Goal: Book appointment/travel/reservation

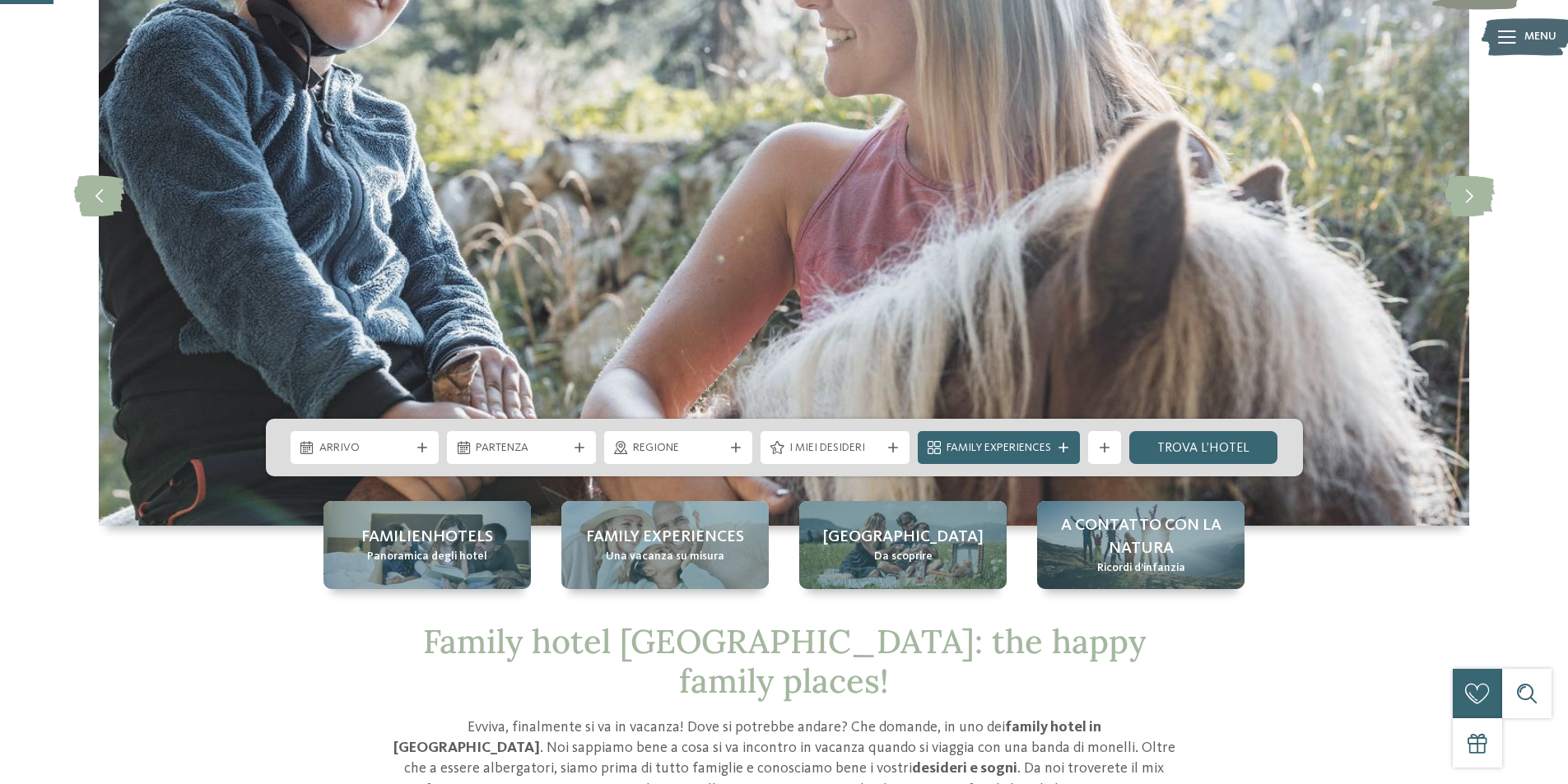
scroll to position [247, 0]
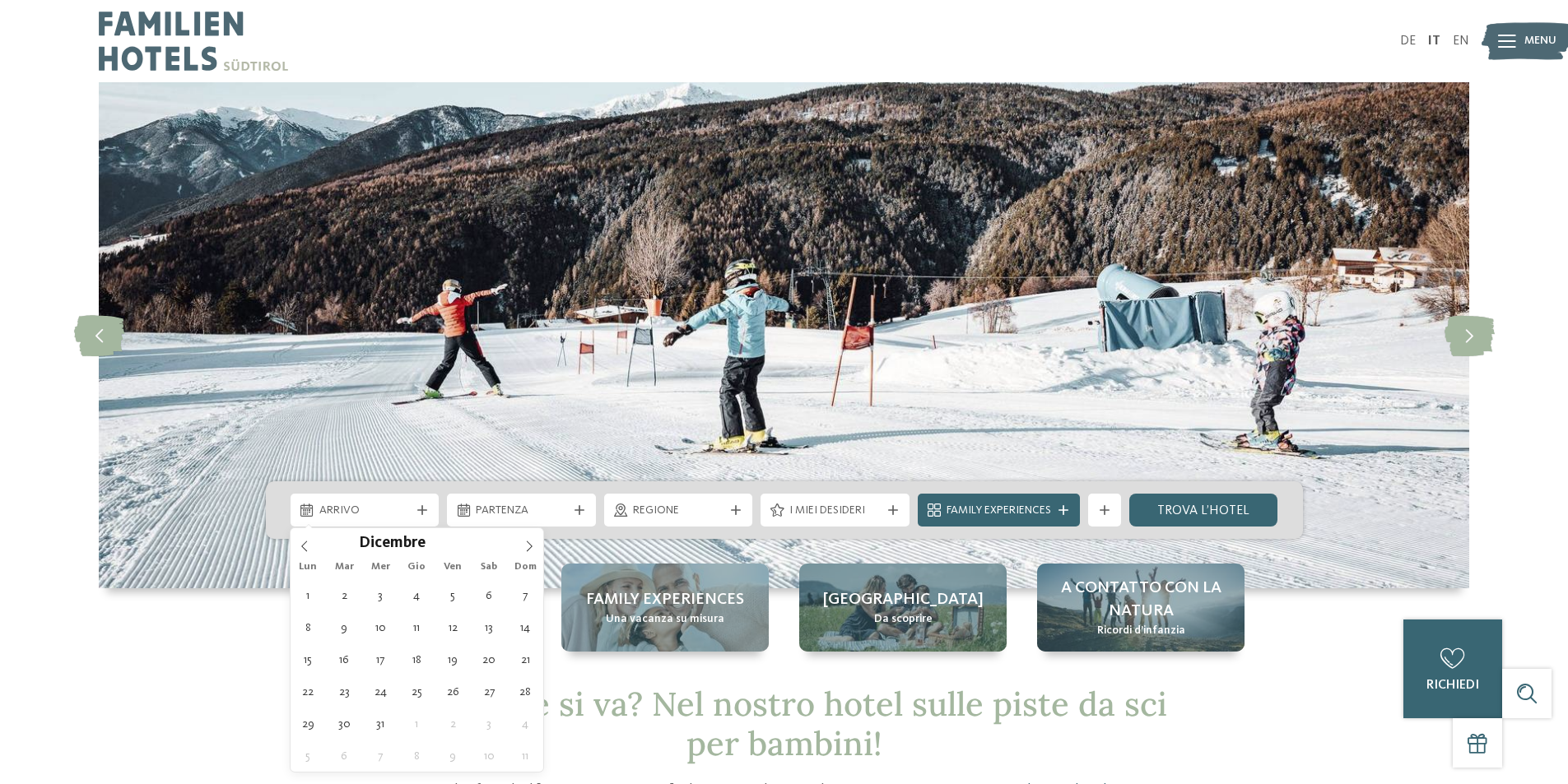
click at [534, 544] on icon at bounding box center [529, 545] width 12 height 12
type div "[DATE]"
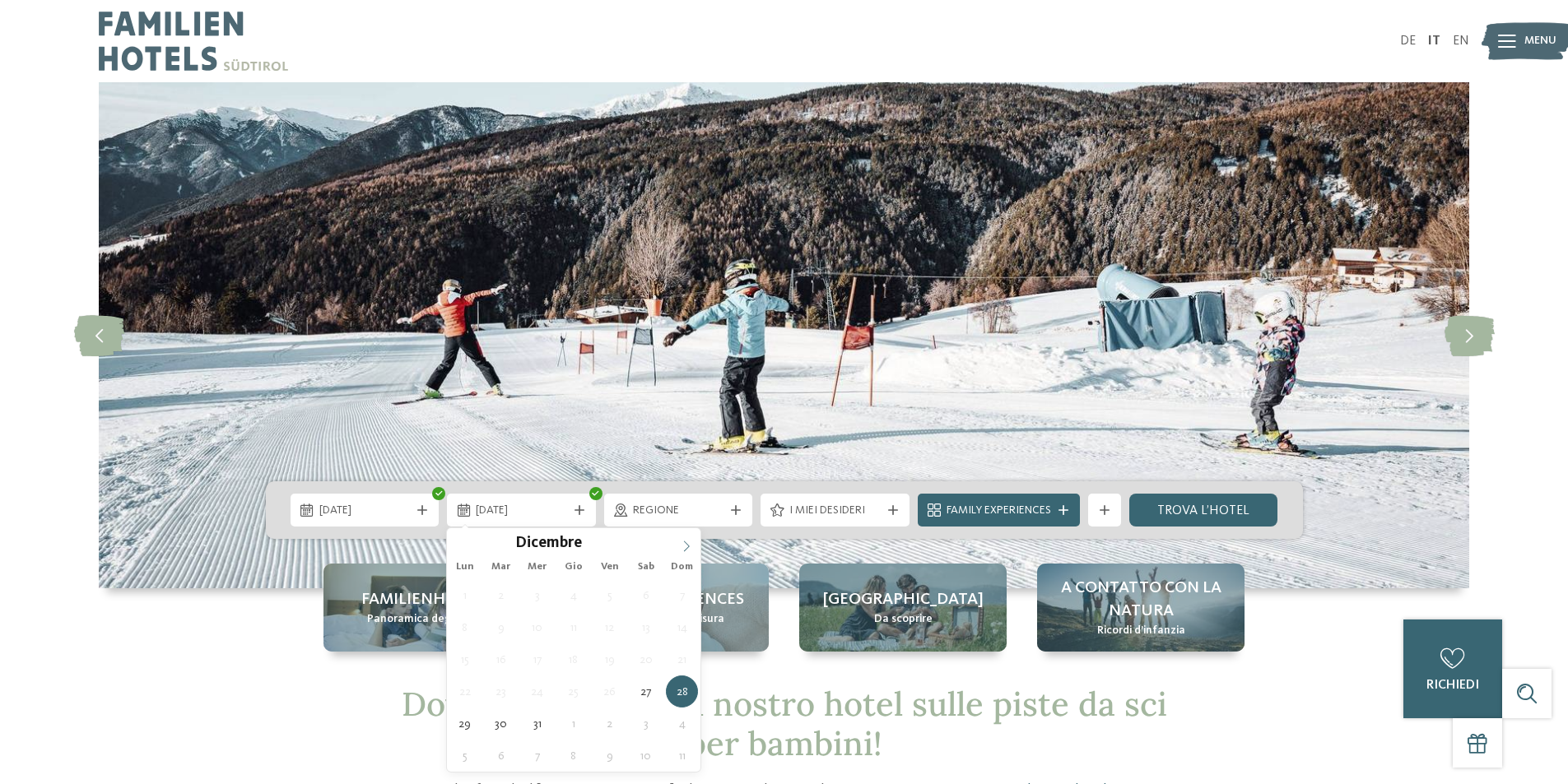
type input "****"
click at [683, 547] on icon at bounding box center [686, 545] width 12 height 12
type div "[DATE]"
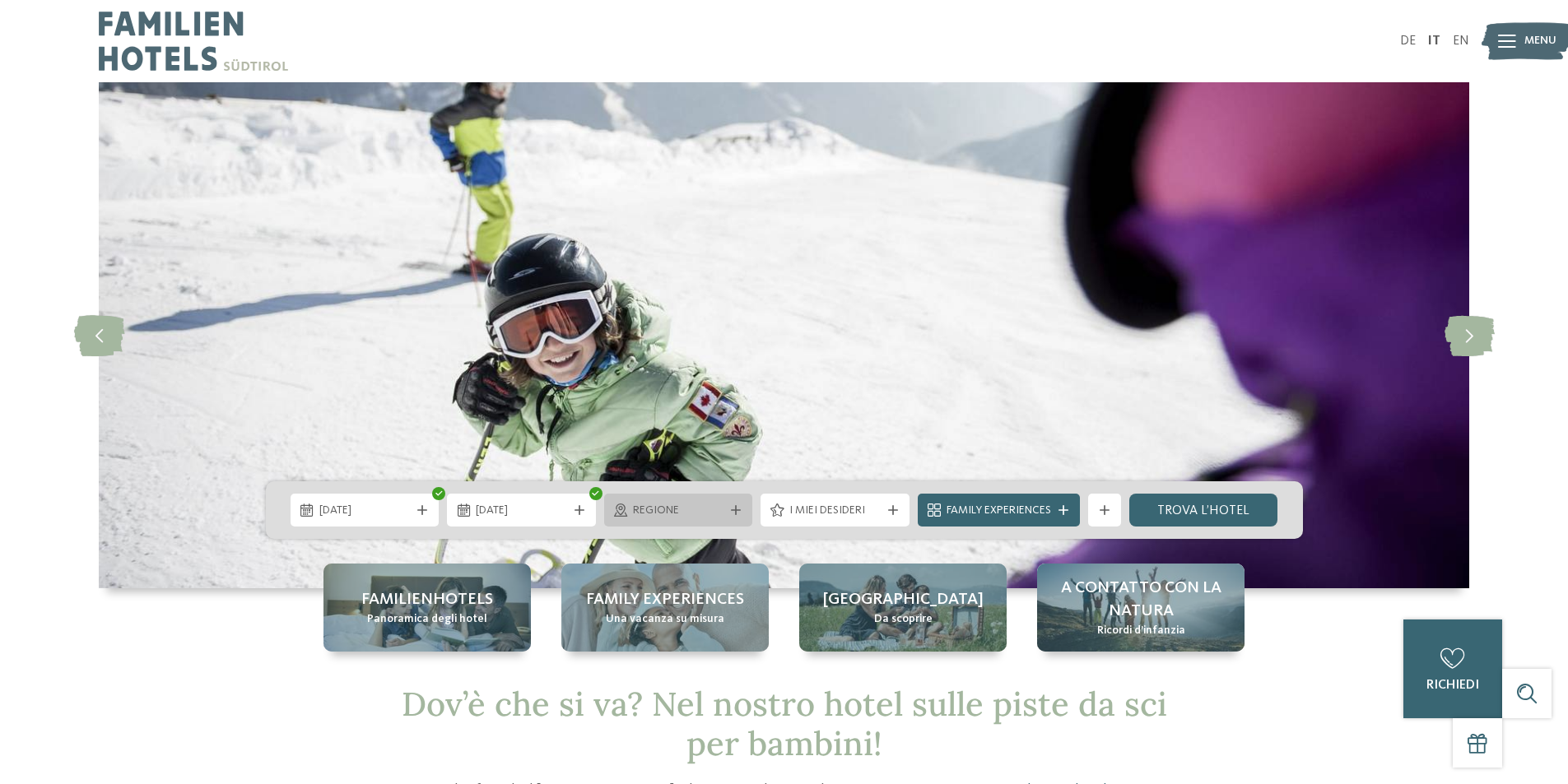
click at [725, 506] on div "Regione" at bounding box center [678, 510] width 99 height 18
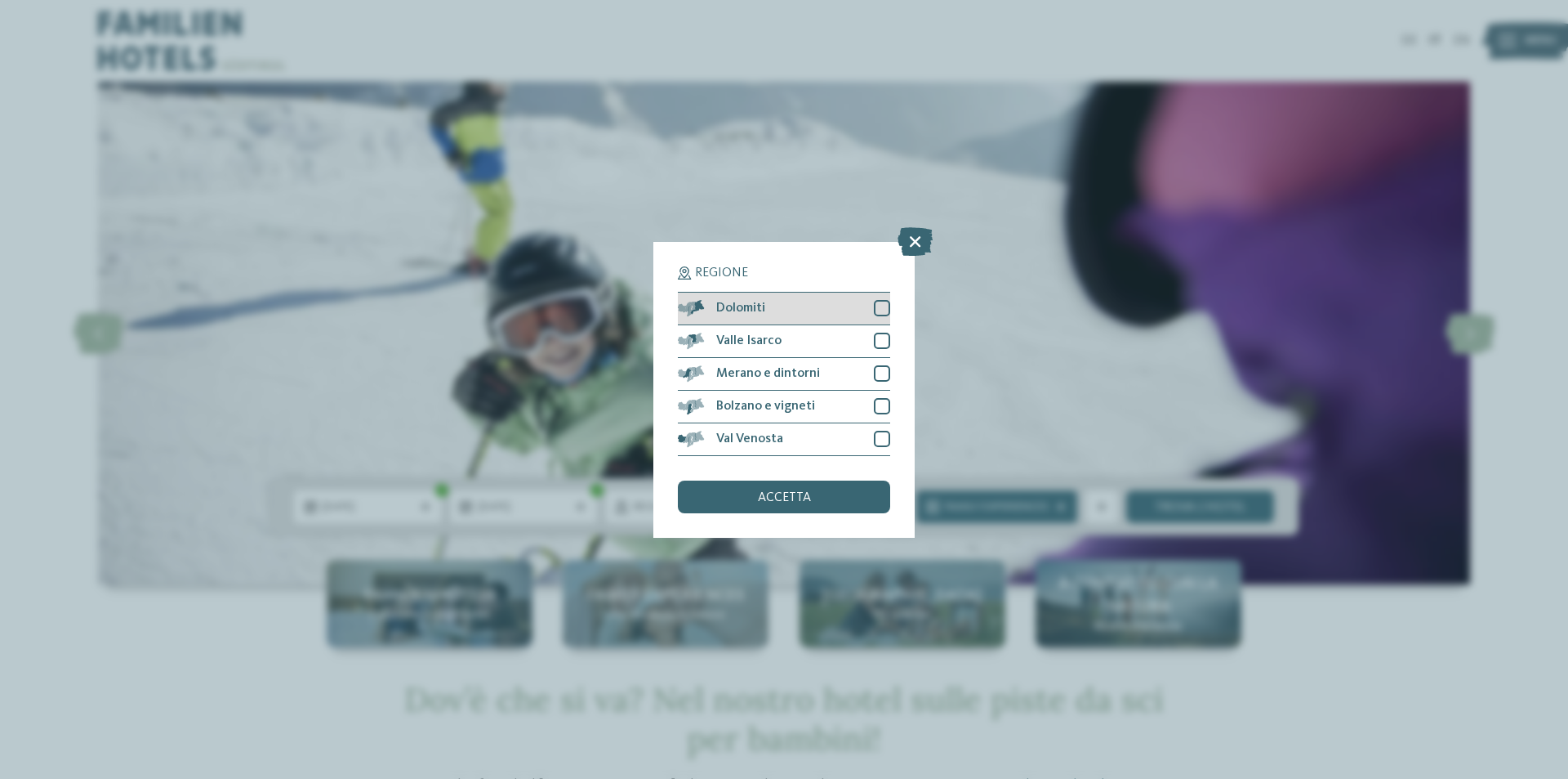
click at [829, 304] on div "Dolomiti" at bounding box center [784, 308] width 212 height 33
click at [884, 339] on div at bounding box center [882, 340] width 17 height 17
click at [874, 443] on div at bounding box center [882, 439] width 17 height 17
click at [816, 506] on div "accetta" at bounding box center [784, 496] width 212 height 33
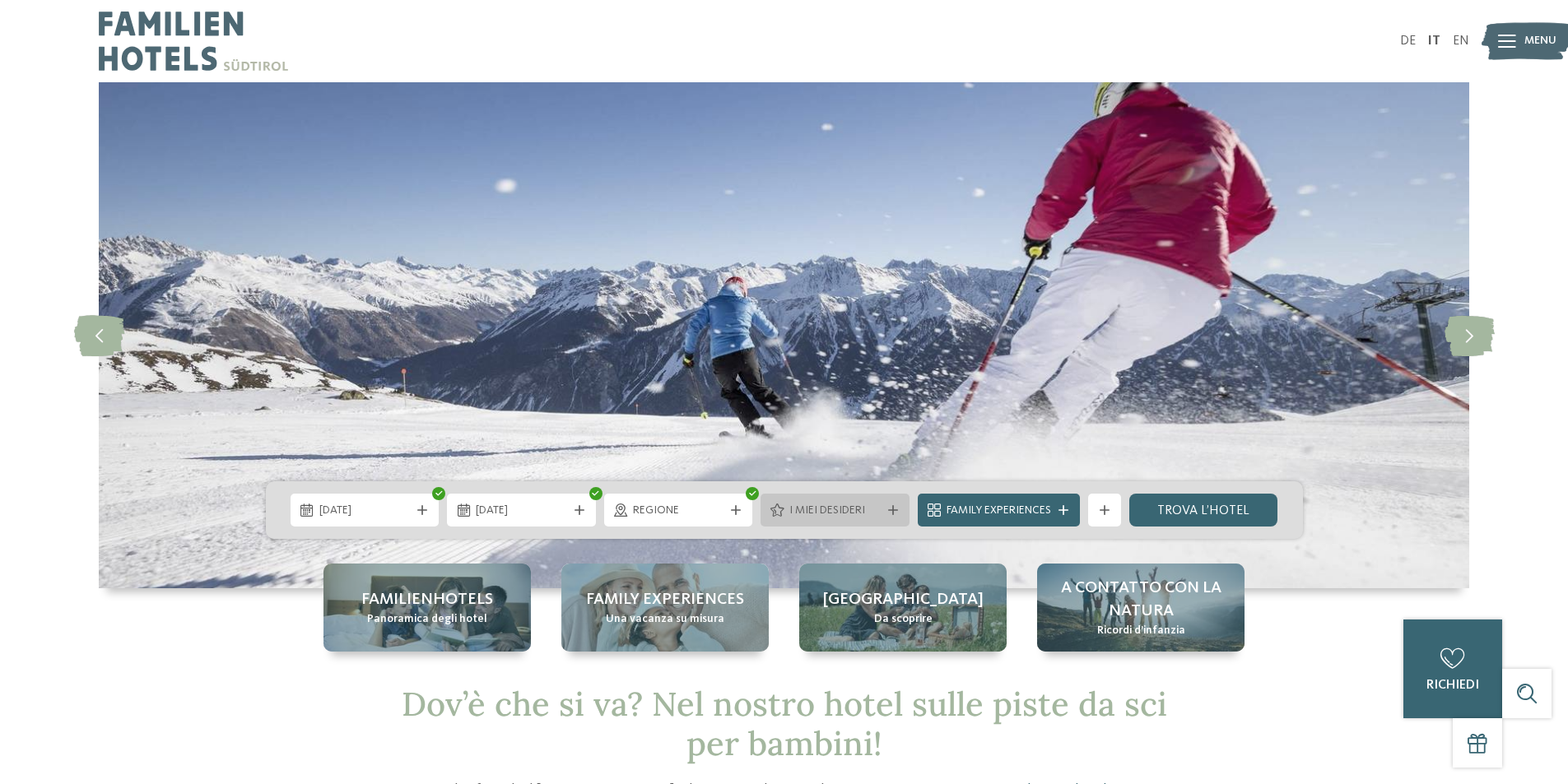
click at [876, 515] on span "I miei desideri" at bounding box center [834, 511] width 91 height 17
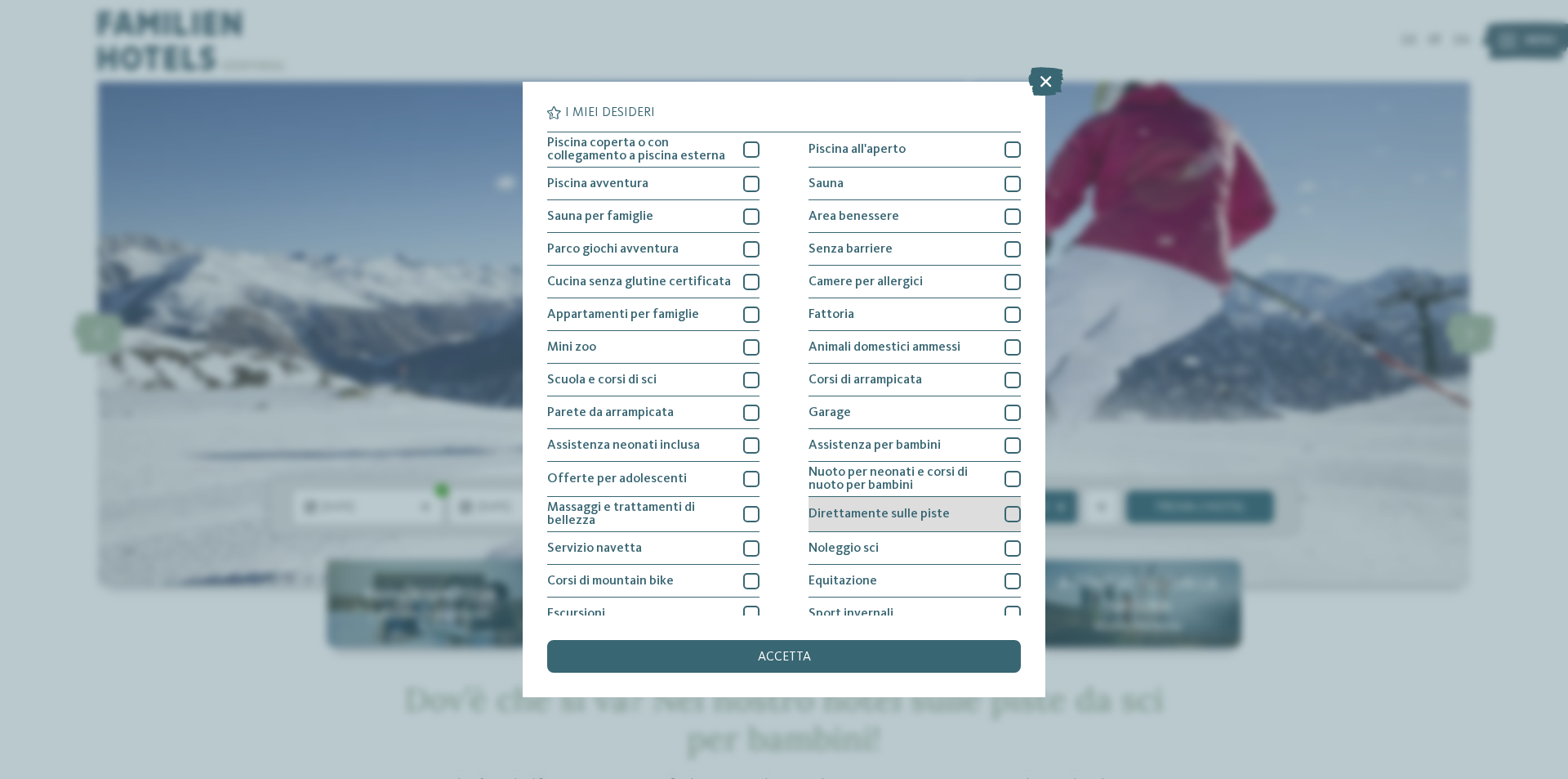
click at [908, 517] on span "Direttamente sulle piste" at bounding box center [879, 514] width 141 height 13
click at [767, 667] on div "accetta" at bounding box center [784, 656] width 474 height 33
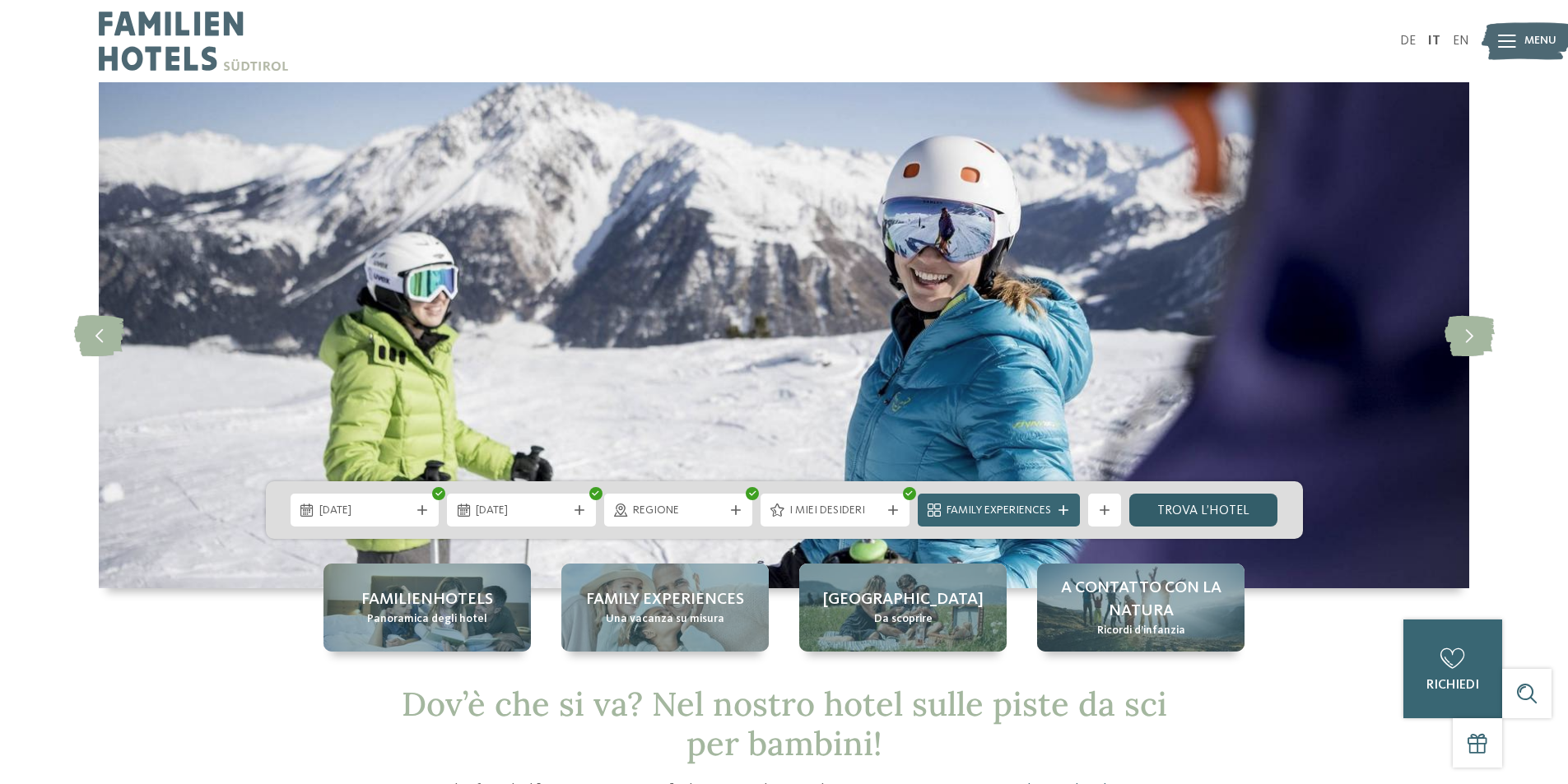
click at [1188, 505] on link "trova l’hotel" at bounding box center [1203, 509] width 149 height 33
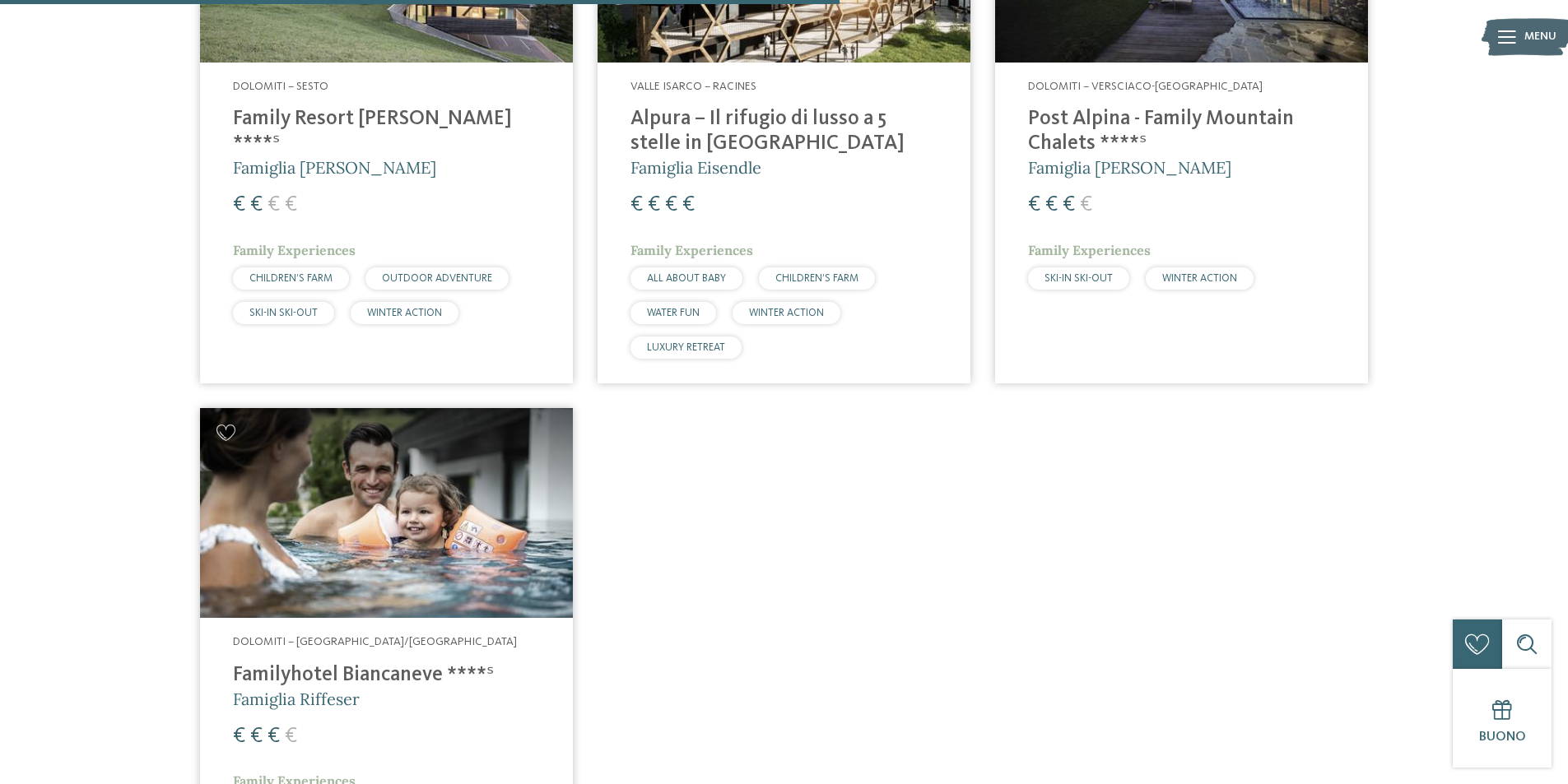
scroll to position [1529, 0]
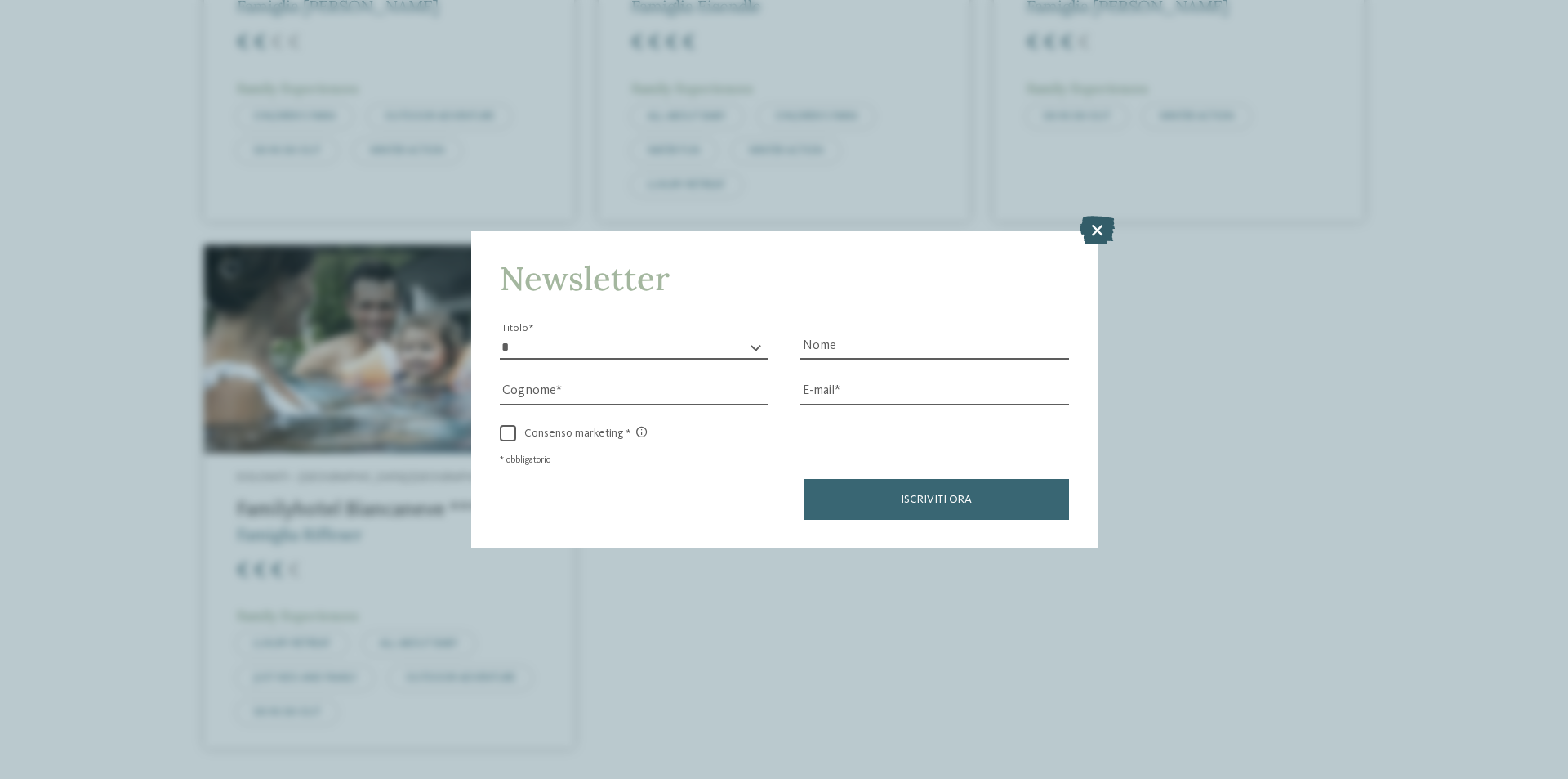
click at [1090, 229] on icon at bounding box center [1098, 230] width 35 height 28
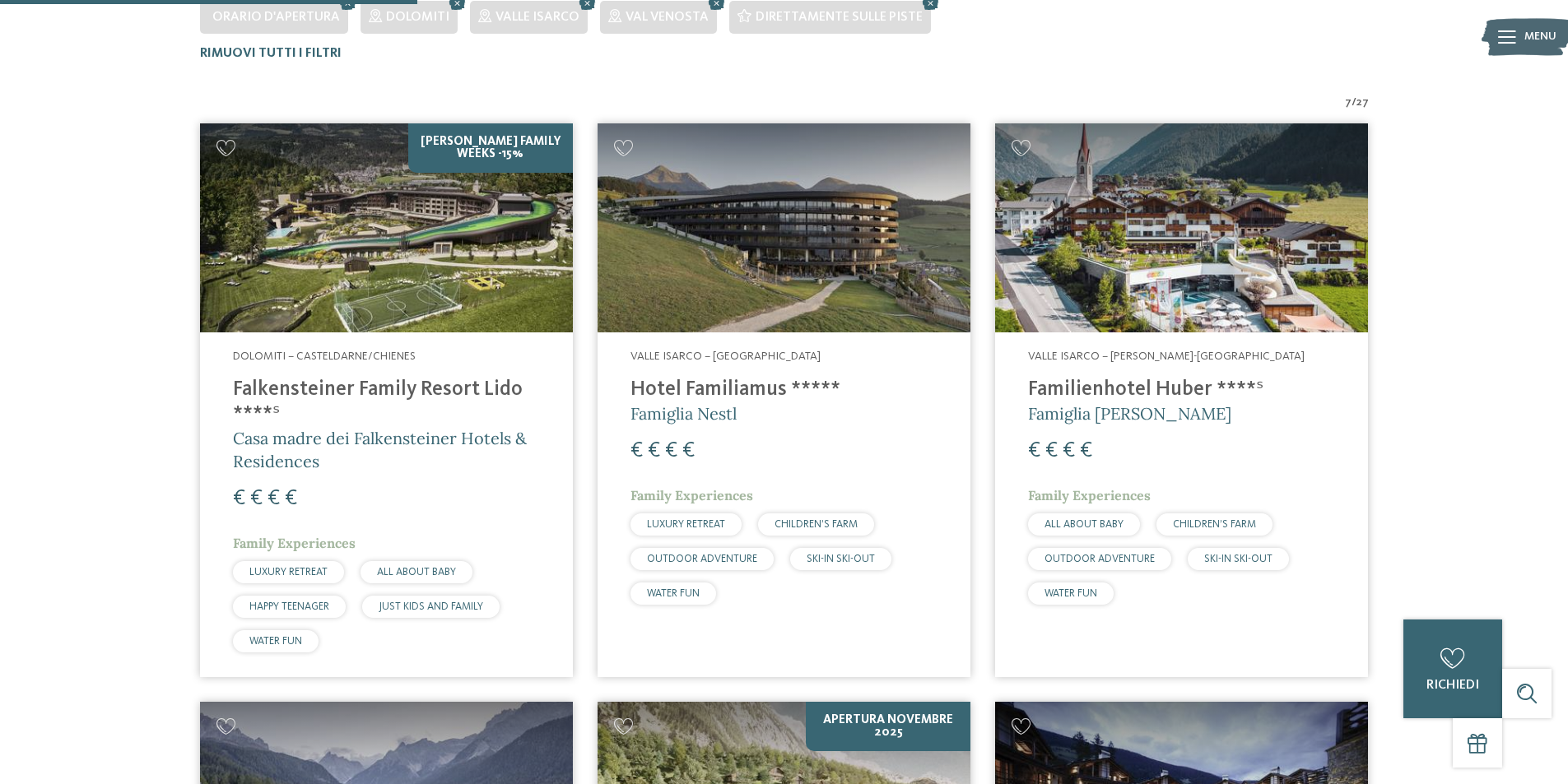
scroll to position [493, 0]
